Goal: Transaction & Acquisition: Purchase product/service

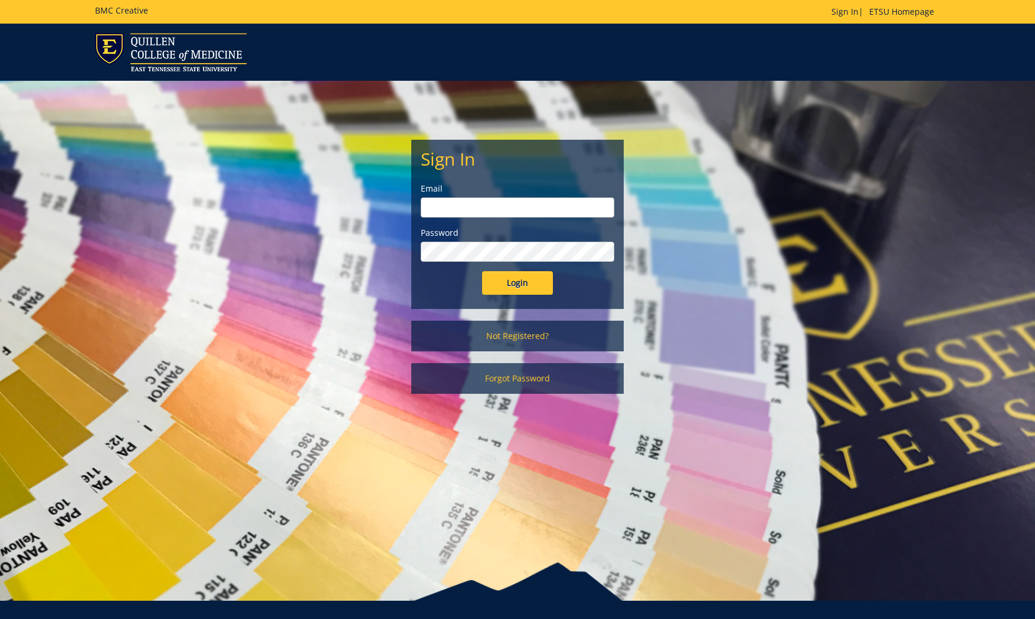
type input "tallentml@etsu.edu"
click at [522, 283] on input "Login" at bounding box center [517, 283] width 71 height 24
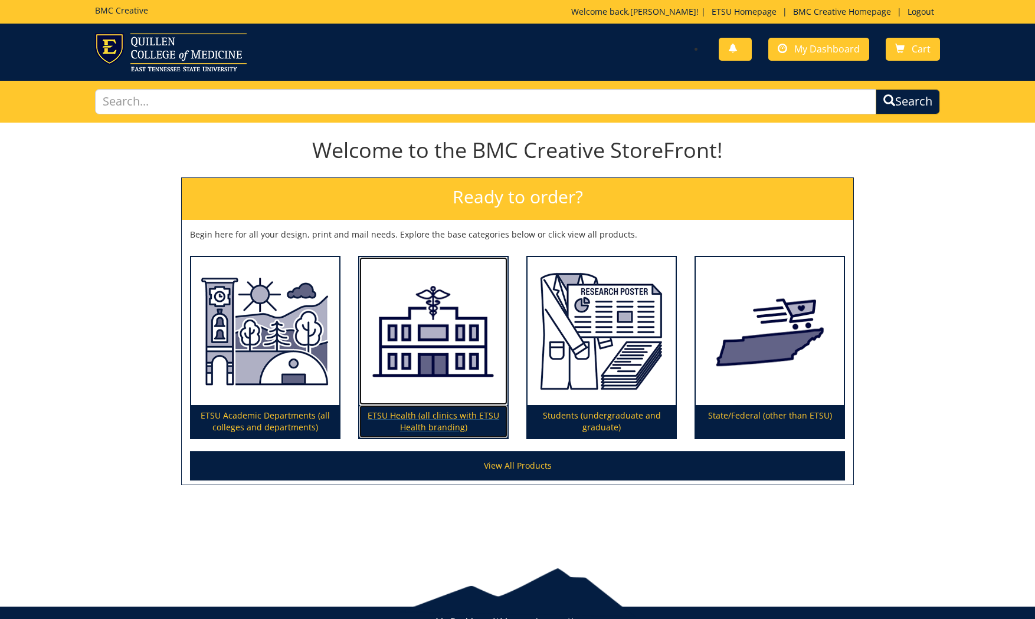
click at [372, 338] on img at bounding box center [433, 331] width 148 height 149
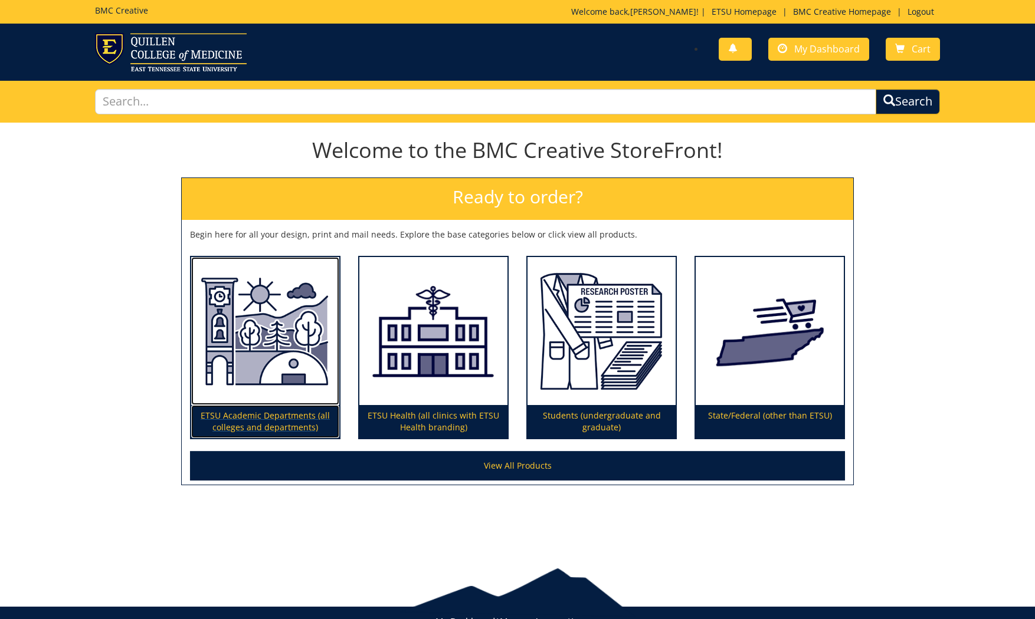
click at [256, 356] on img at bounding box center [265, 331] width 148 height 149
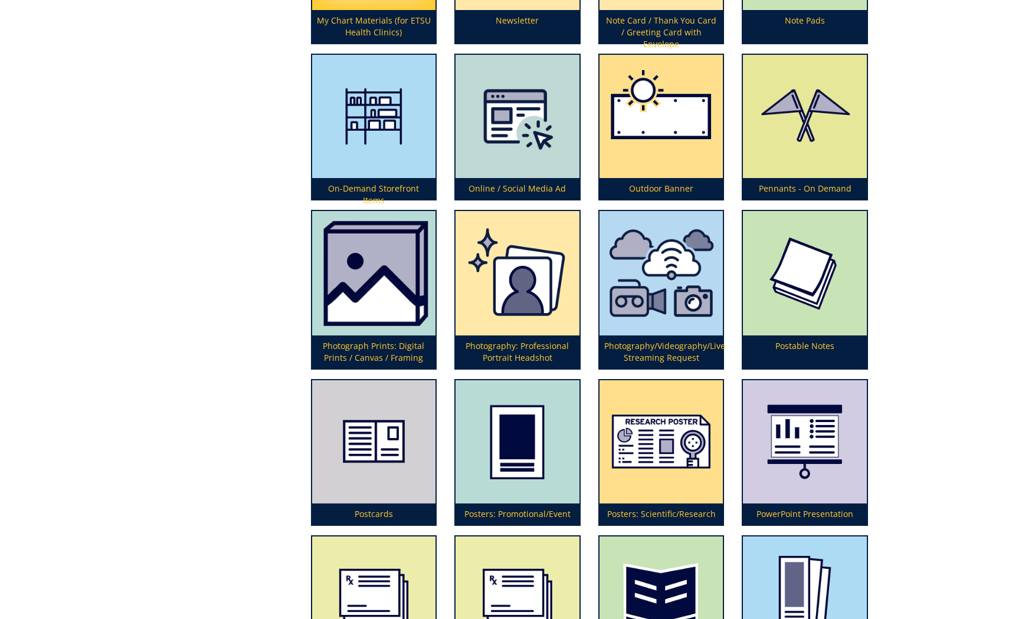
scroll to position [2695, 0]
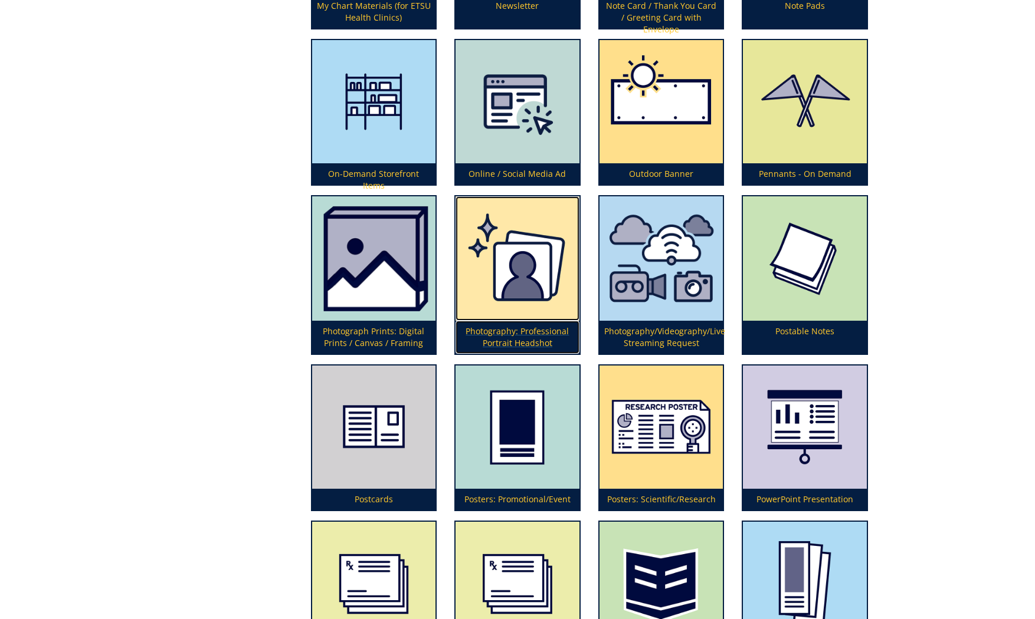
click at [497, 280] on img at bounding box center [517, 258] width 124 height 124
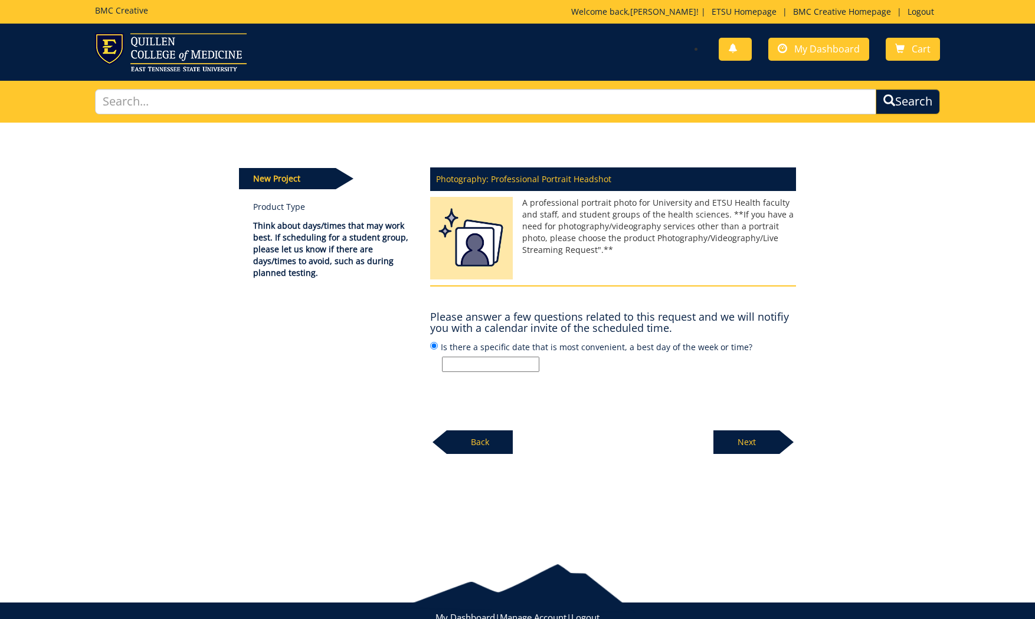
click at [520, 359] on input "Is there a specific date that is most convenient, a best day of the week or tim…" at bounding box center [490, 364] width 97 height 15
click at [598, 249] on p "A professional portrait photo for University and ETSU Health faculty and staff,…" at bounding box center [613, 226] width 366 height 59
click at [495, 365] on input "Is there a specific date that is most convenient, a best day of the week or tim…" at bounding box center [490, 364] width 97 height 15
type input "Tuesdays early afternoon"
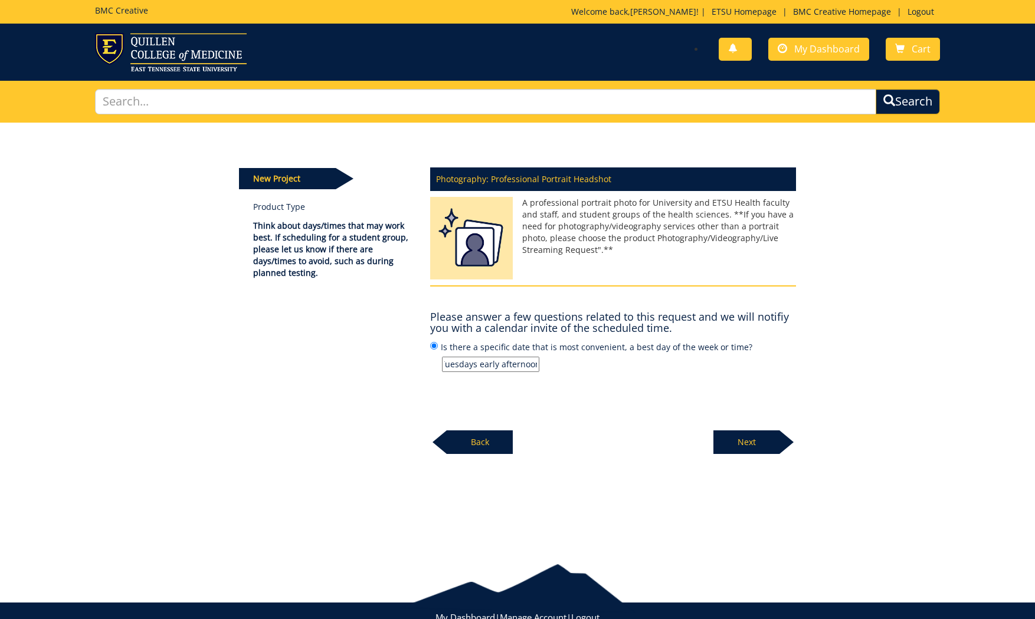
scroll to position [0, 0]
click at [737, 438] on p "Next" at bounding box center [746, 443] width 66 height 24
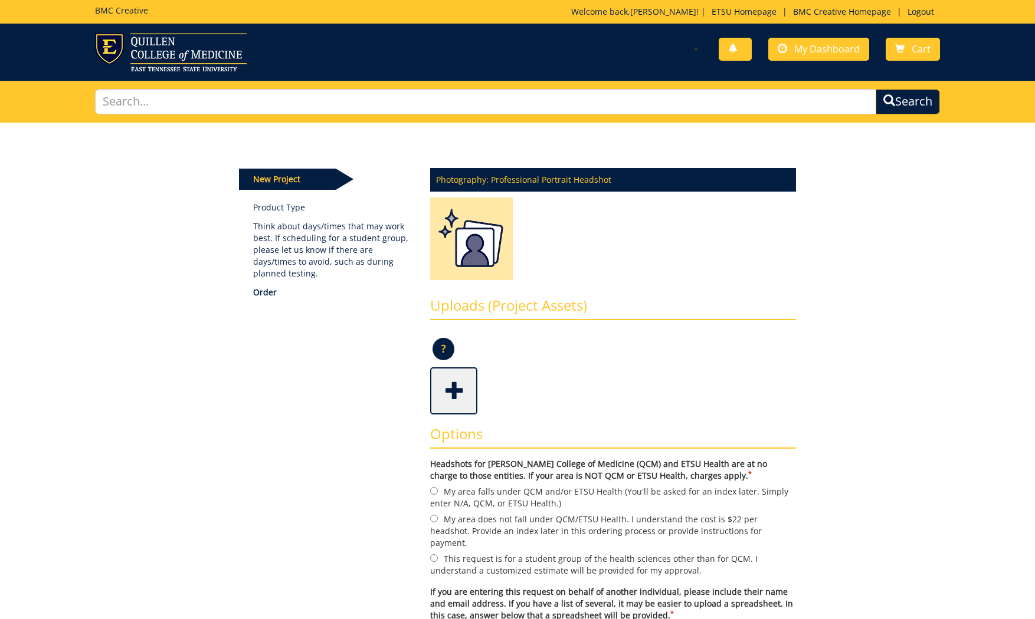
scroll to position [165, 0]
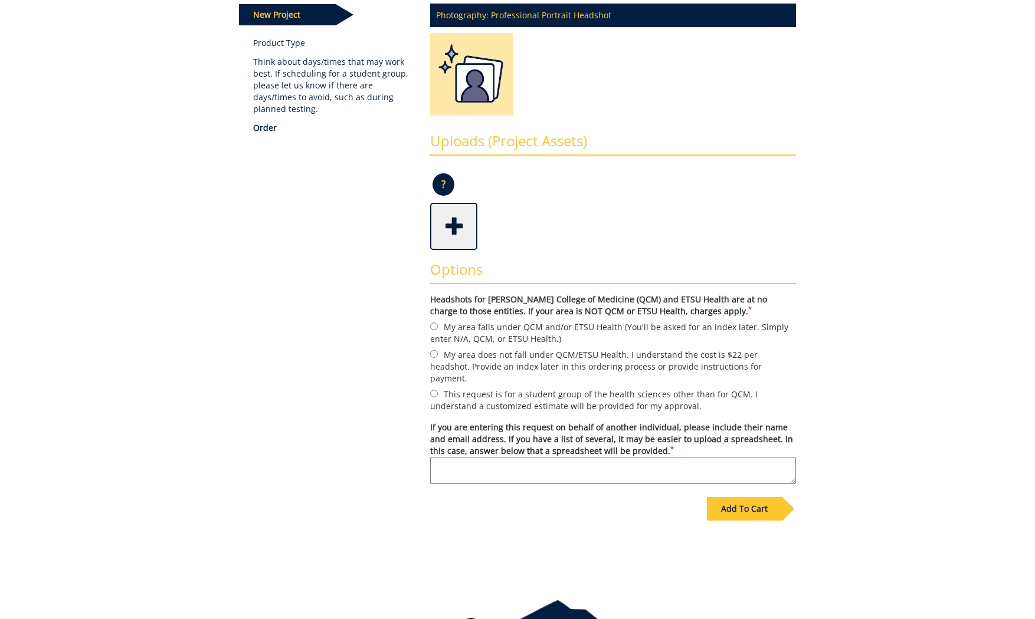
click at [526, 355] on label "My area does not fall under QCM/ETSU Health. I understand the cost is $22 per h…" at bounding box center [613, 366] width 366 height 37
click at [438, 355] on input "My area does not fall under QCM/ETSU Health. I understand the cost is $22 per h…" at bounding box center [434, 354] width 8 height 8
radio input "true"
